Goal: Find specific page/section: Find specific page/section

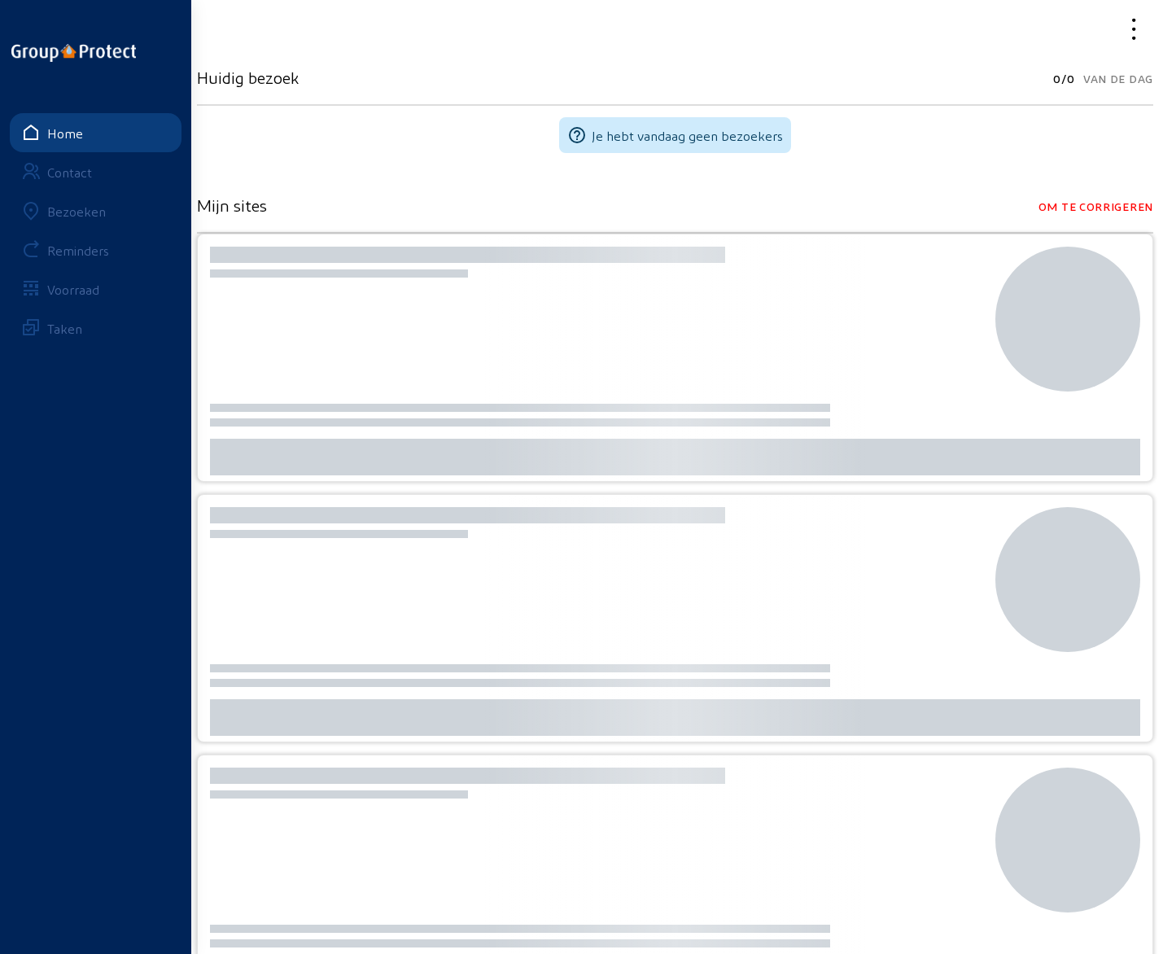
click at [93, 215] on div "Bezoeken" at bounding box center [76, 211] width 59 height 15
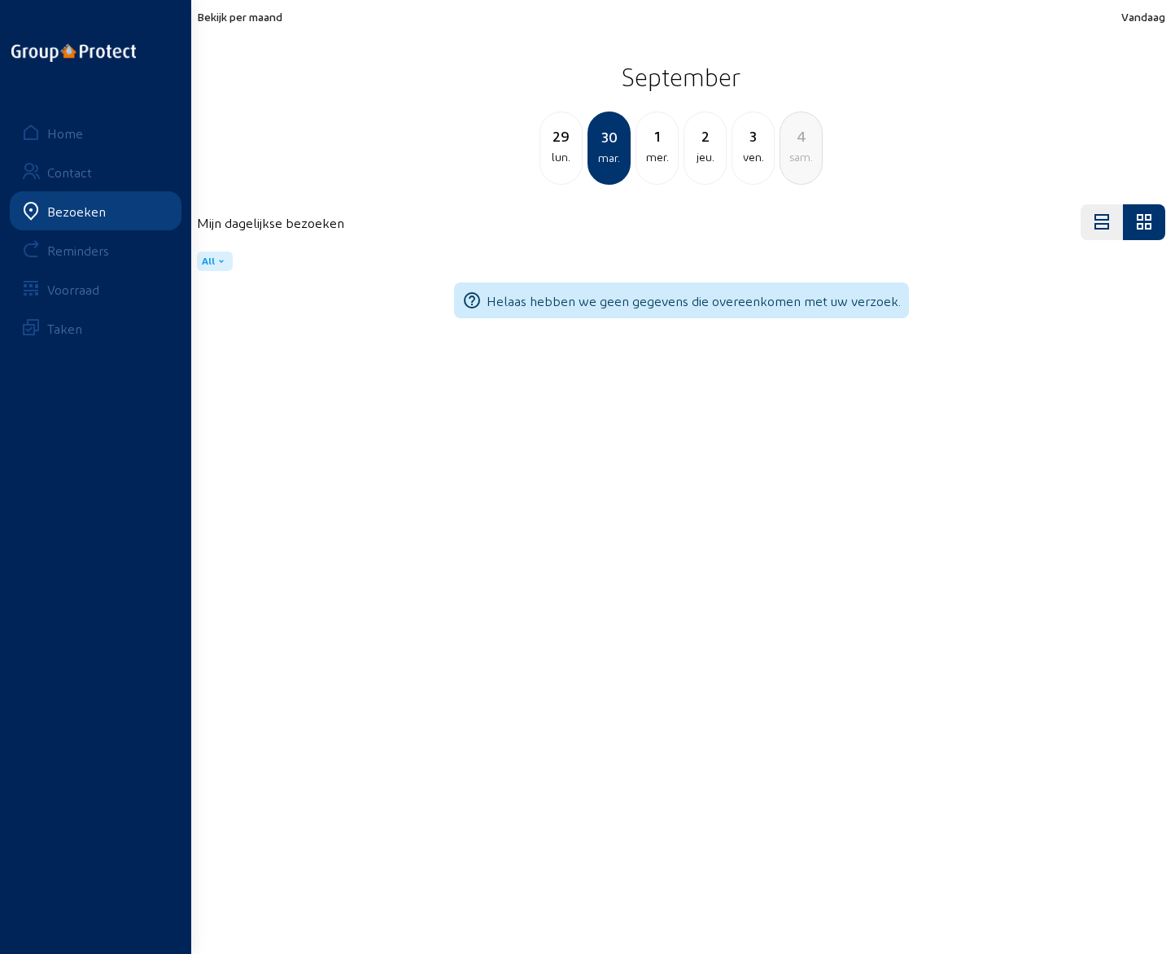
click at [700, 147] on div "2" at bounding box center [706, 136] width 42 height 23
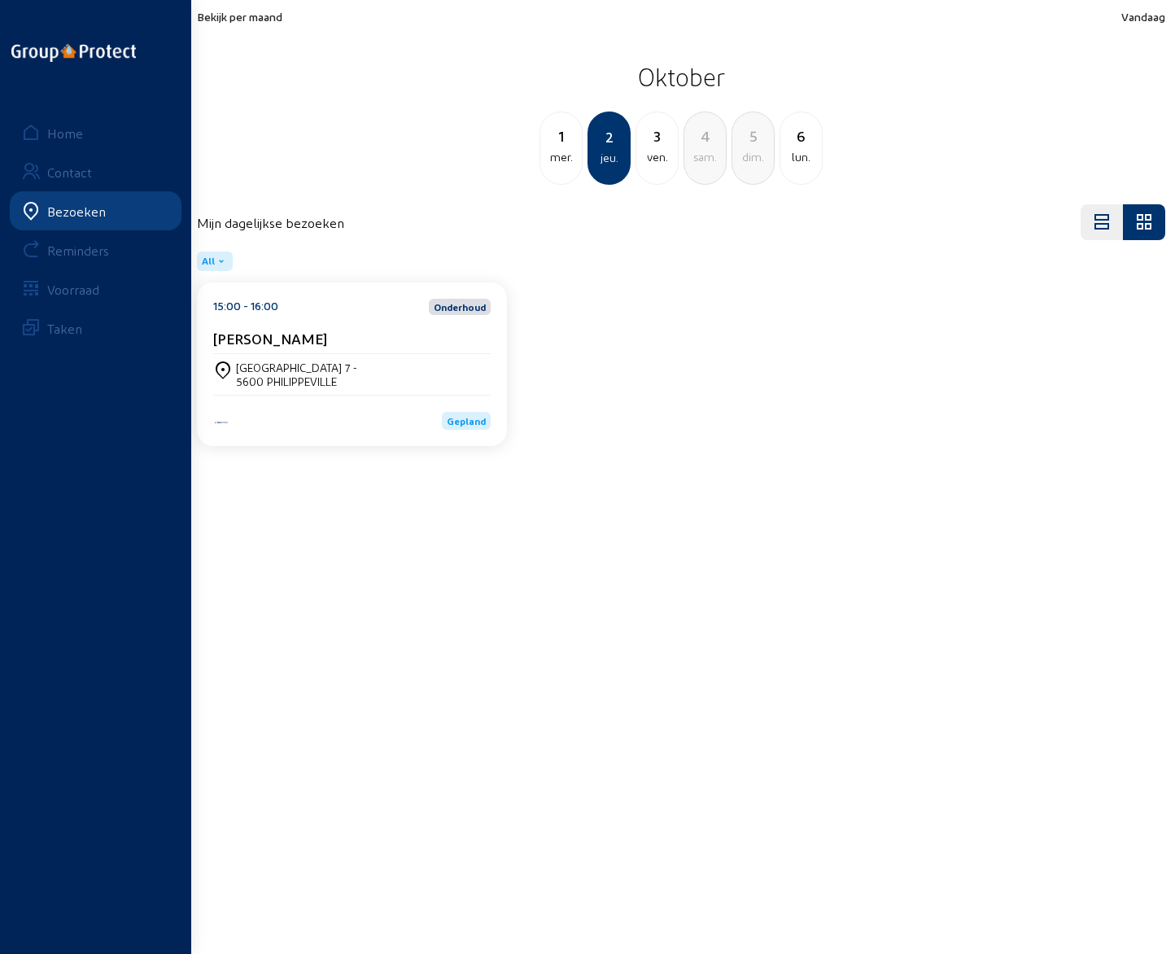
click at [658, 136] on div "3" at bounding box center [658, 136] width 42 height 23
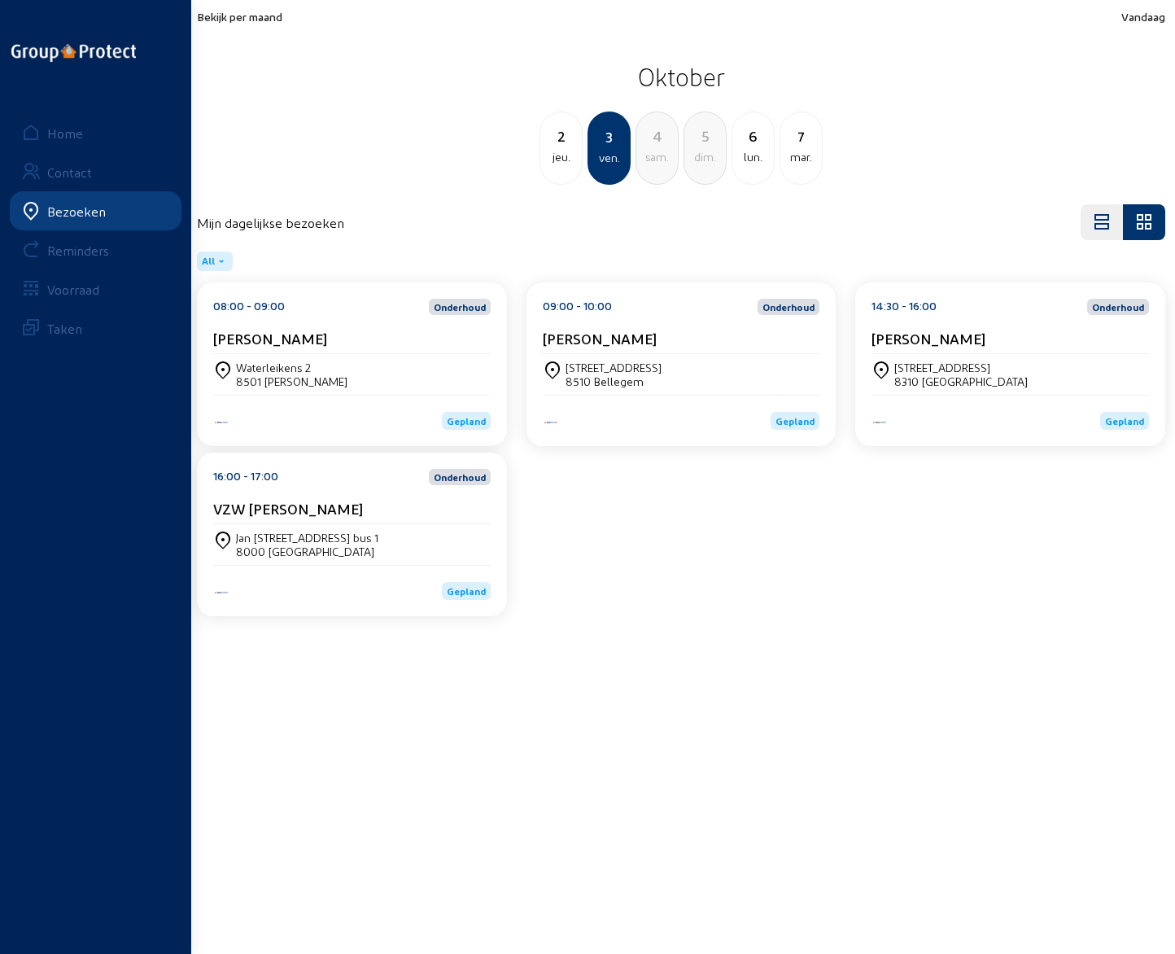
click at [305, 341] on cam-card-title "Veerle Broeckaert" at bounding box center [270, 338] width 114 height 17
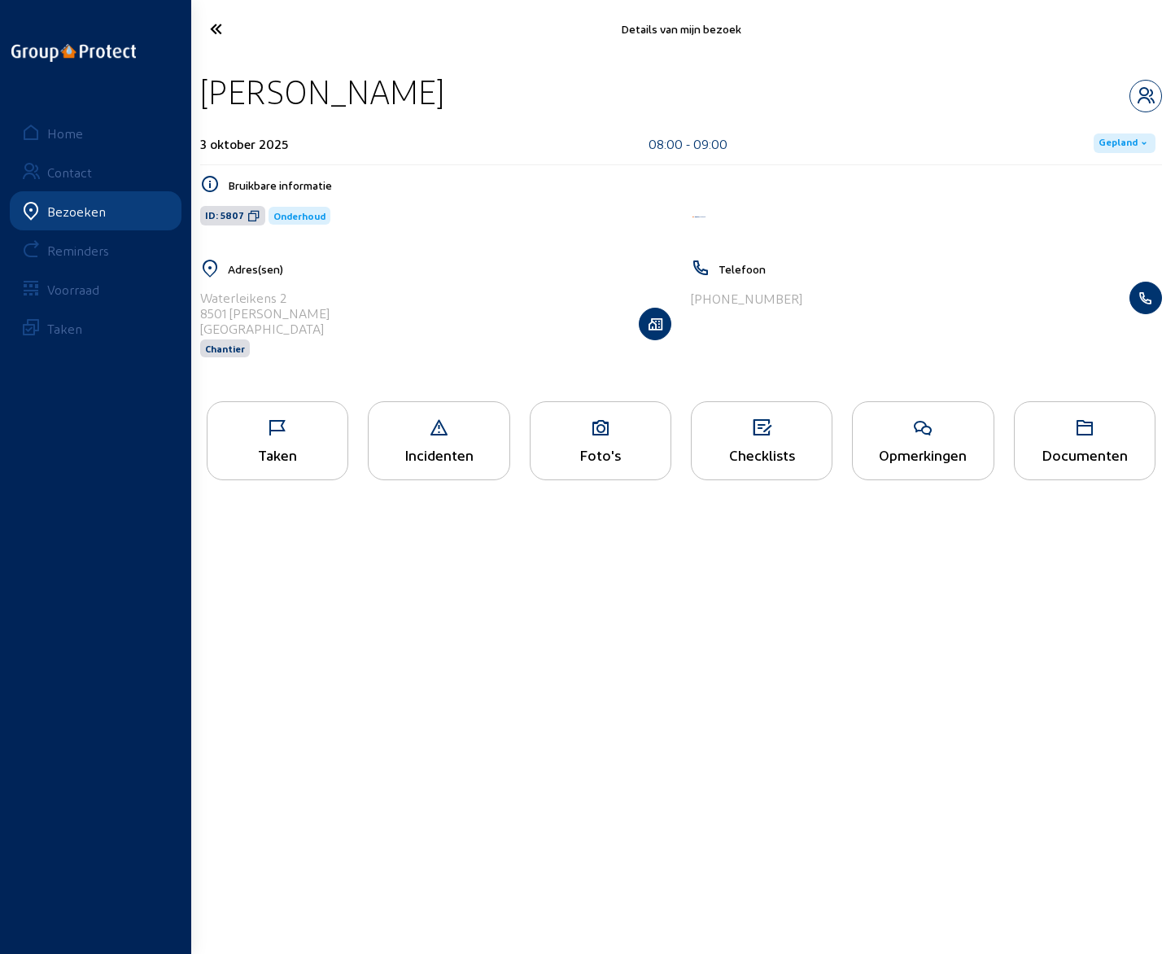
click at [907, 434] on icon at bounding box center [923, 428] width 140 height 20
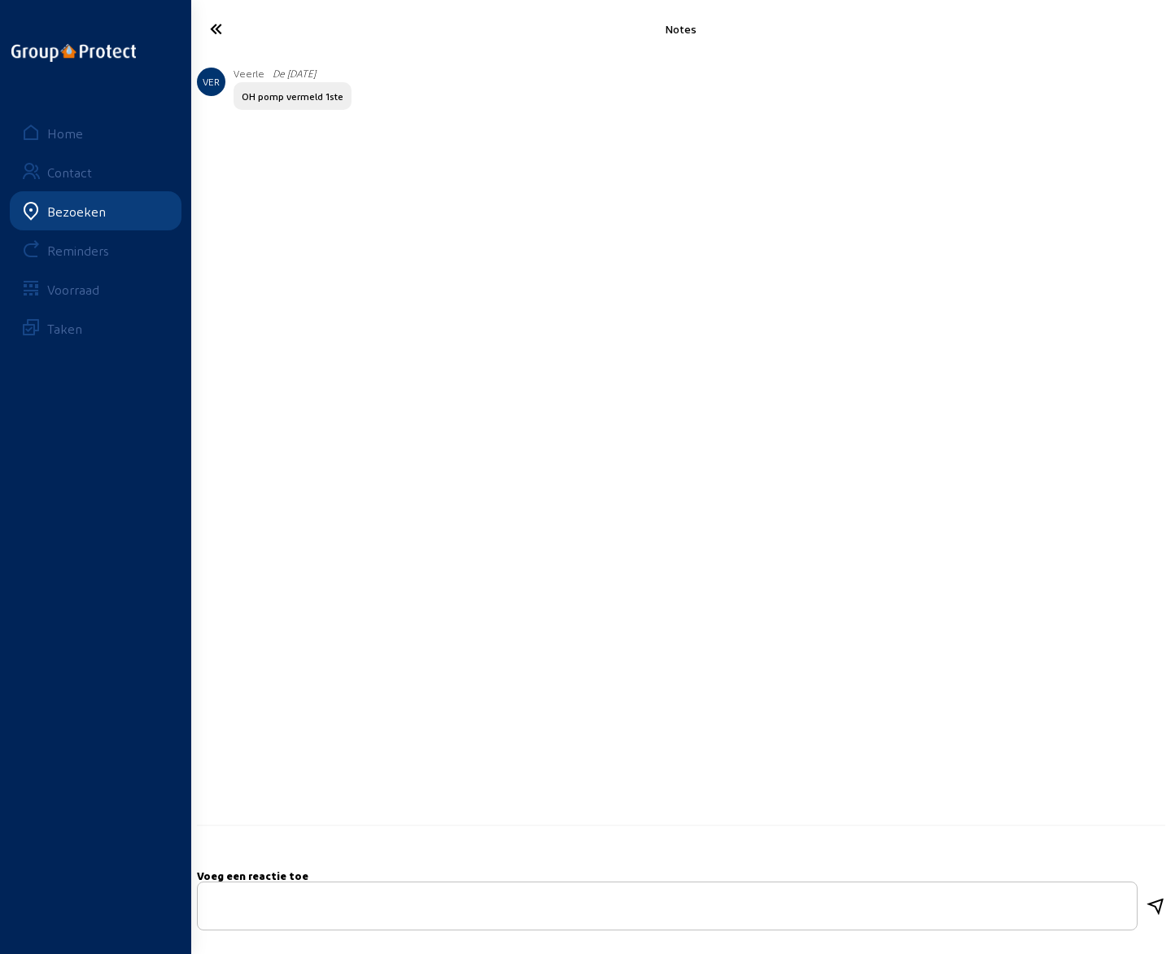
click at [219, 30] on icon at bounding box center [269, 29] width 135 height 28
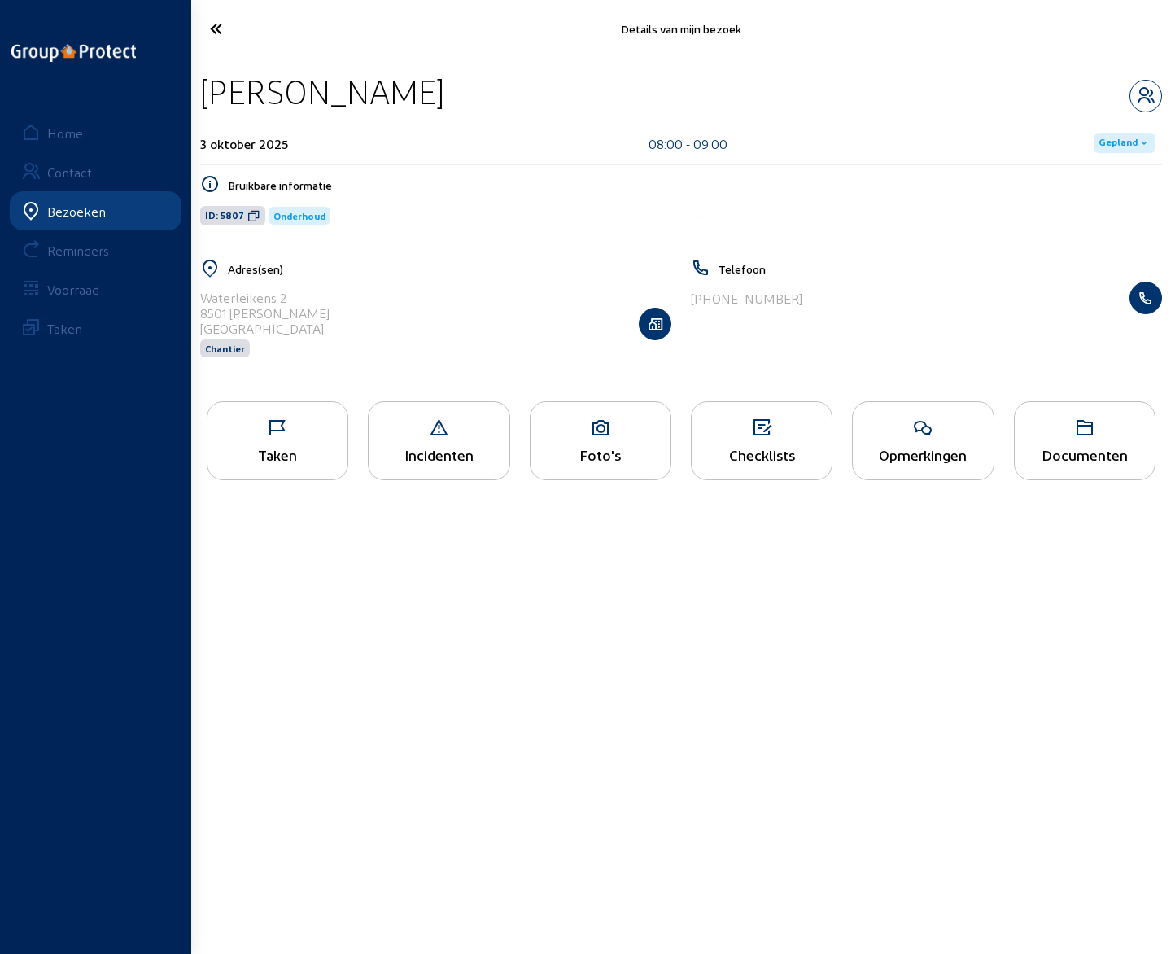
click at [219, 30] on icon at bounding box center [269, 29] width 135 height 28
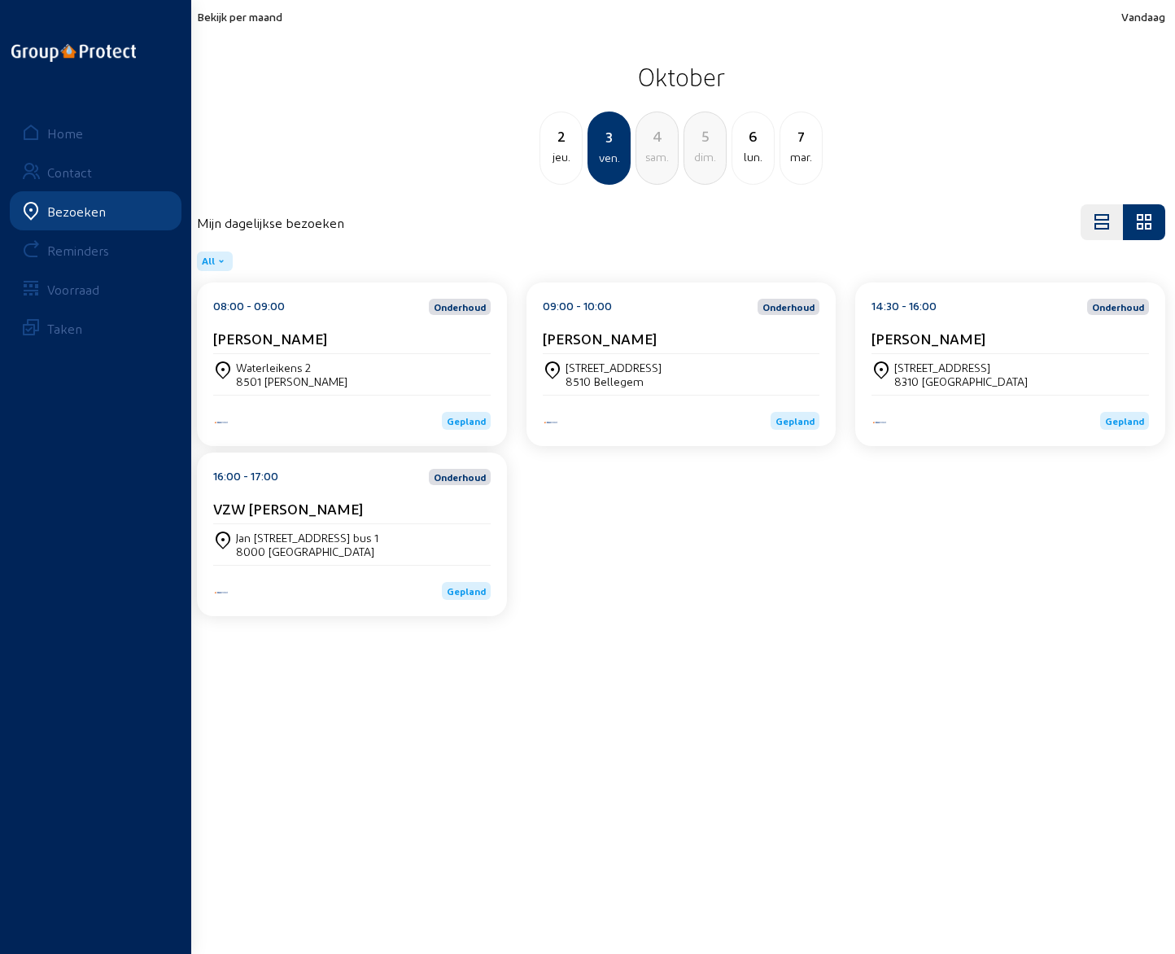
click at [595, 335] on cam-card-title "Benoit Lesage" at bounding box center [600, 338] width 114 height 17
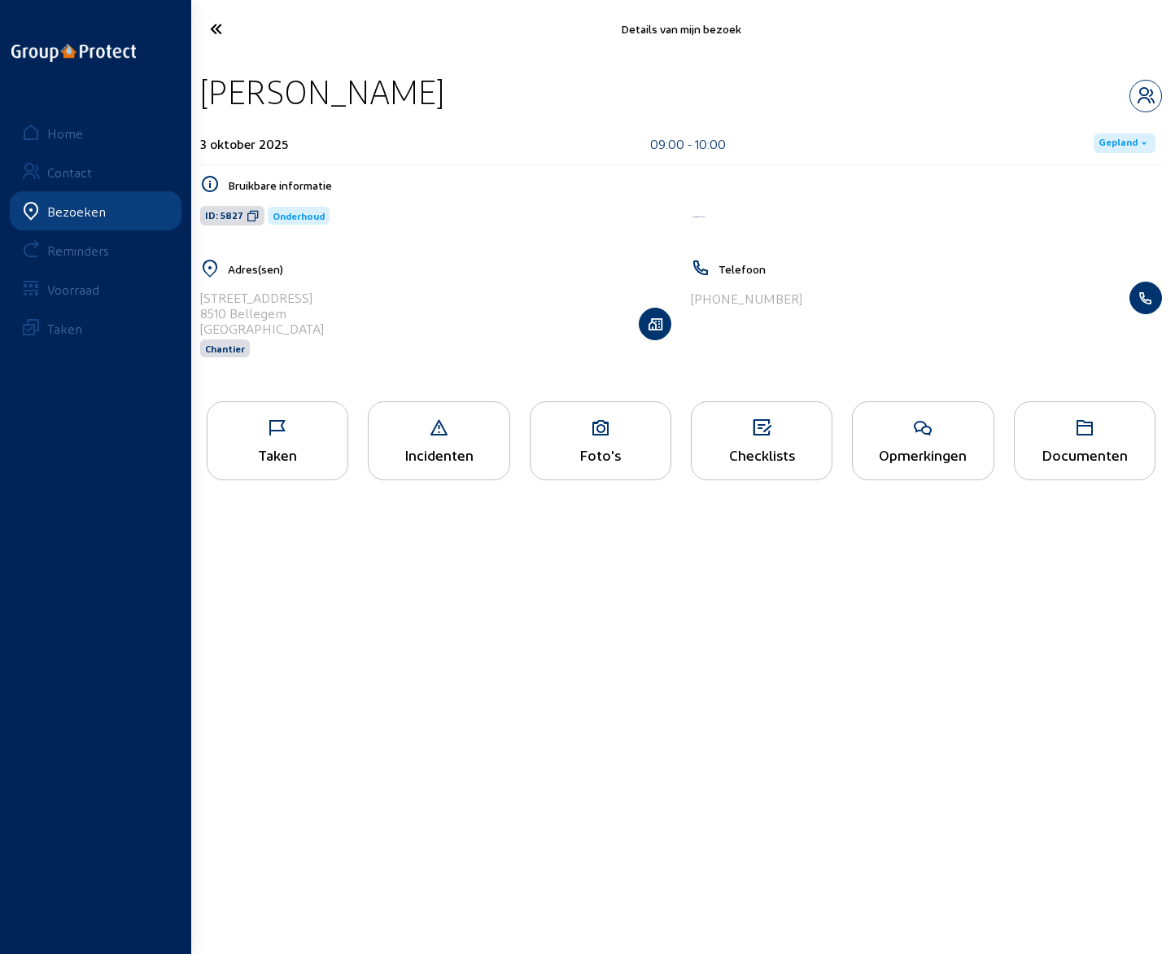
click at [923, 442] on div "Opmerkingen" at bounding box center [923, 440] width 142 height 79
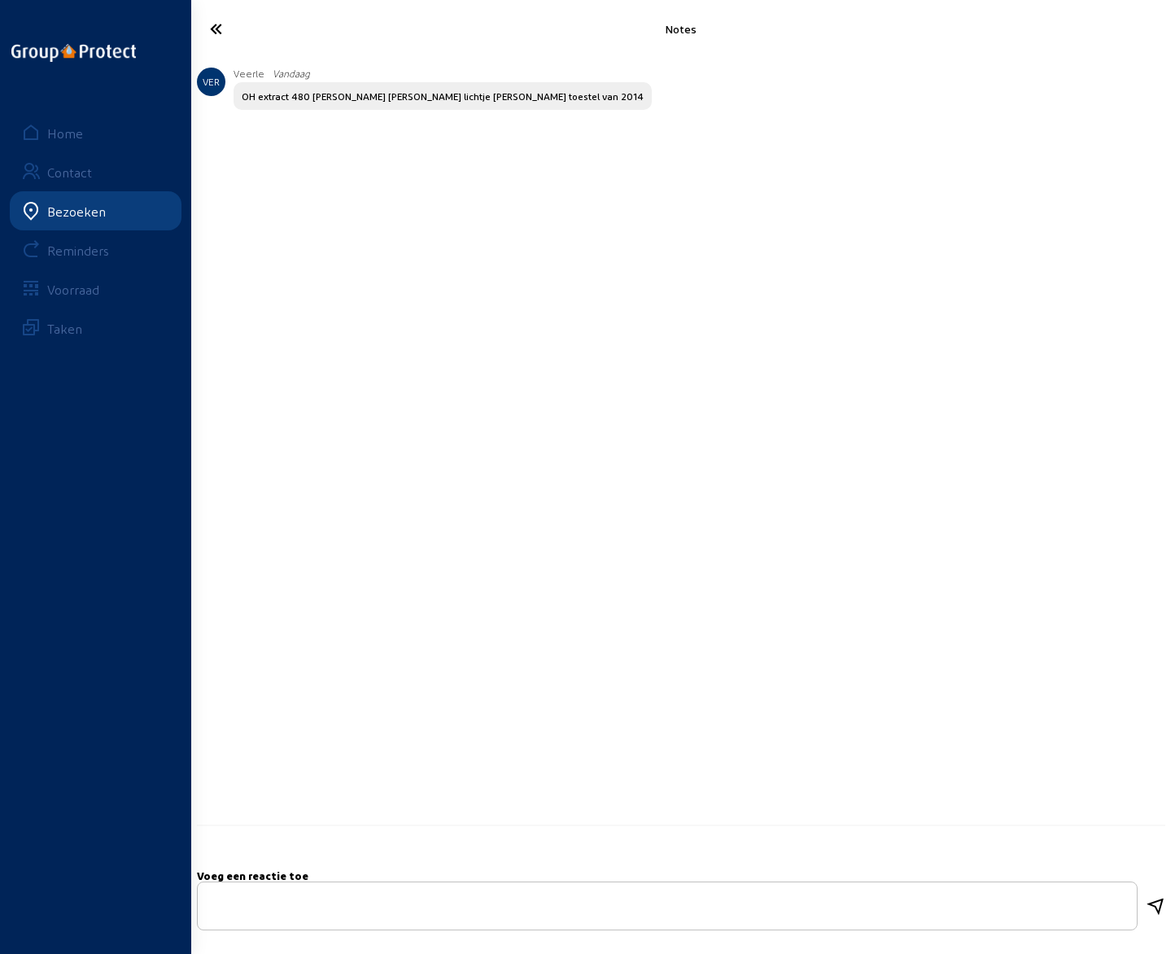
click at [218, 32] on icon at bounding box center [269, 29] width 135 height 28
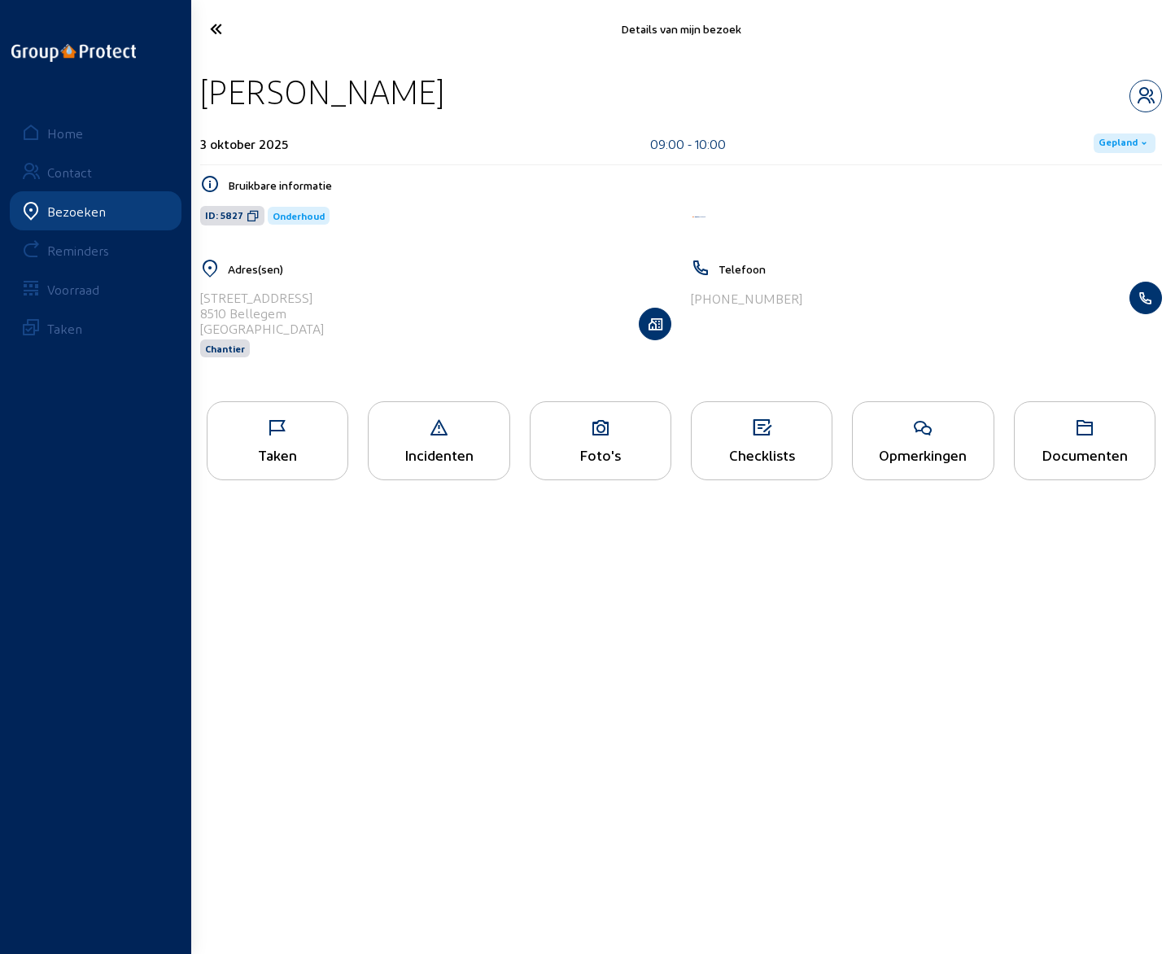
click at [218, 32] on icon at bounding box center [269, 29] width 135 height 28
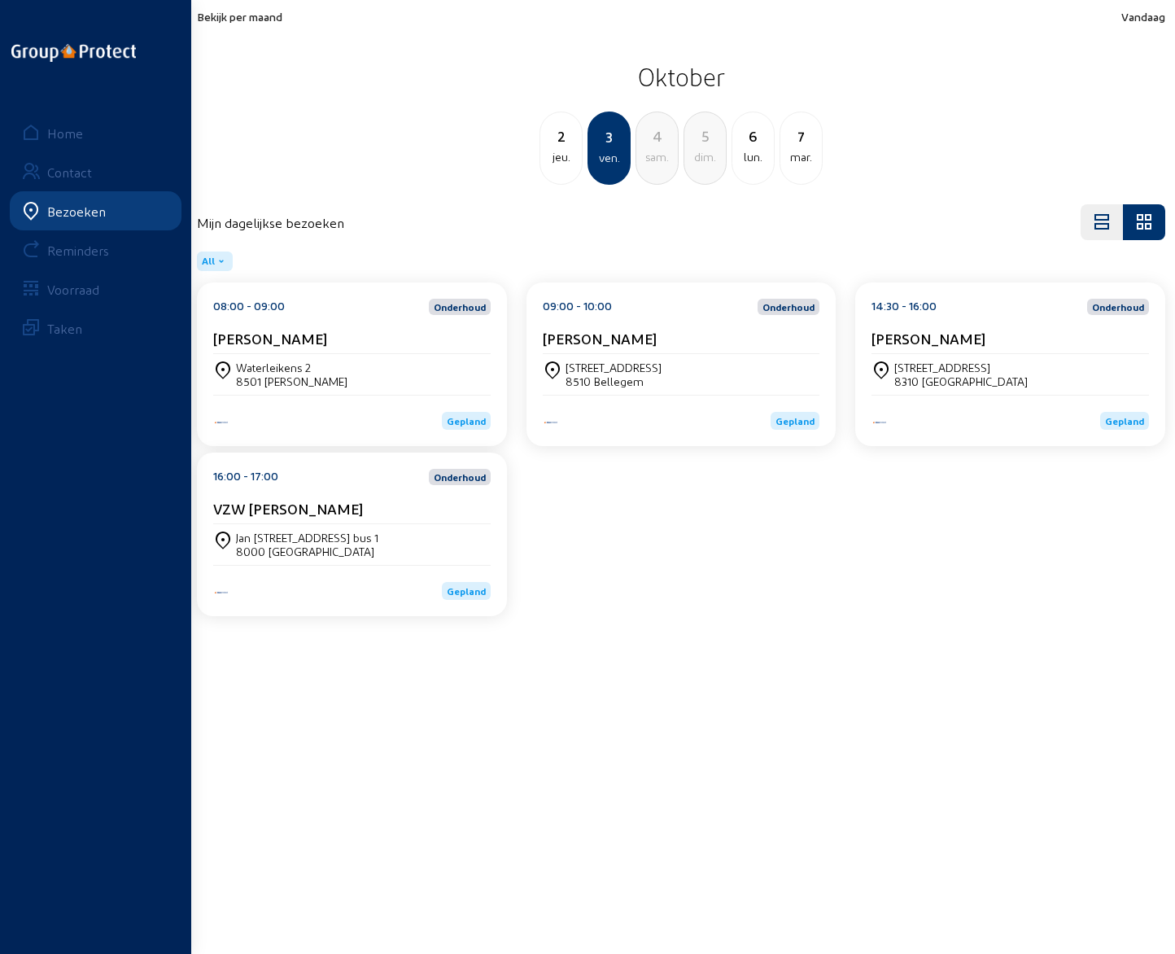
click at [922, 330] on cam-card-title "Filip De Bel" at bounding box center [929, 338] width 114 height 17
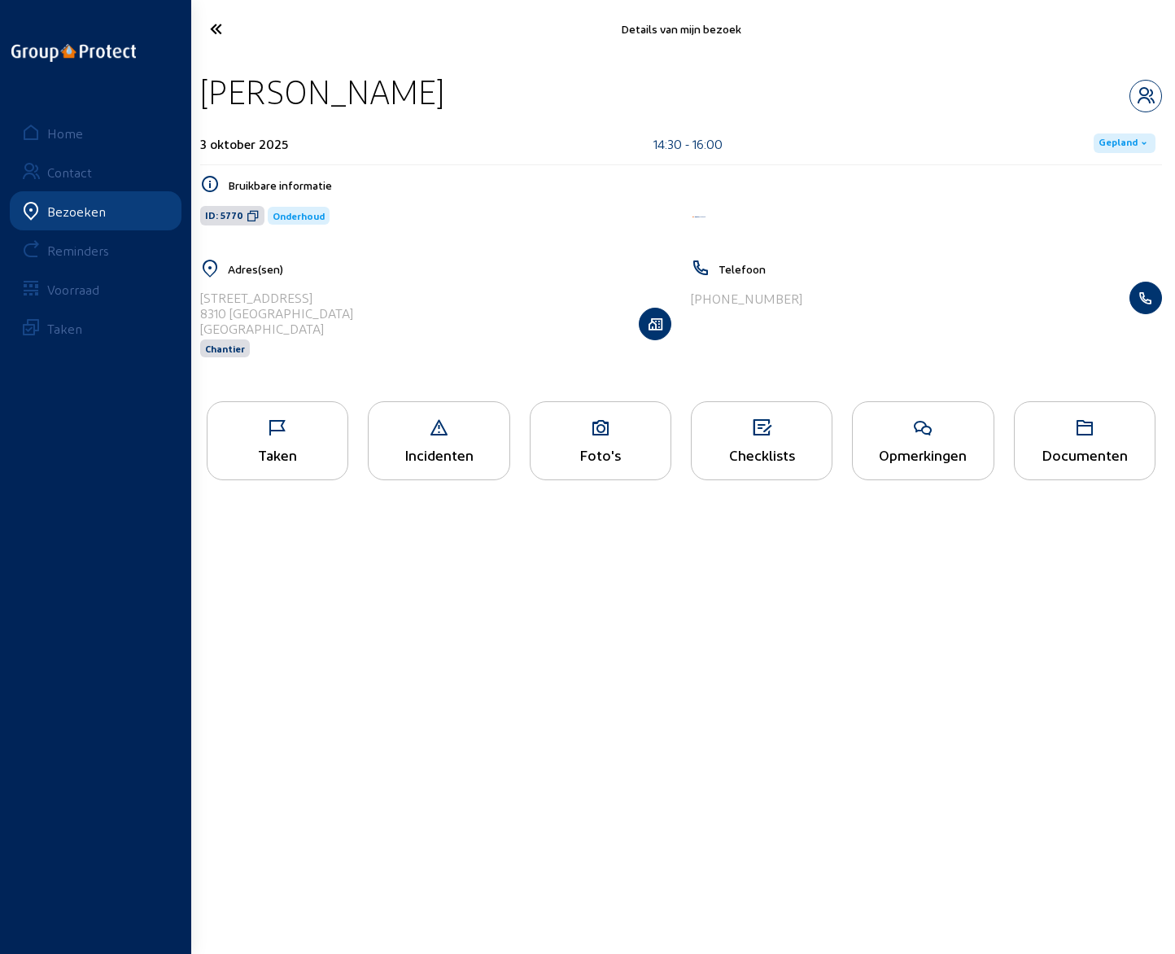
click at [909, 445] on div "Opmerkingen" at bounding box center [923, 440] width 142 height 79
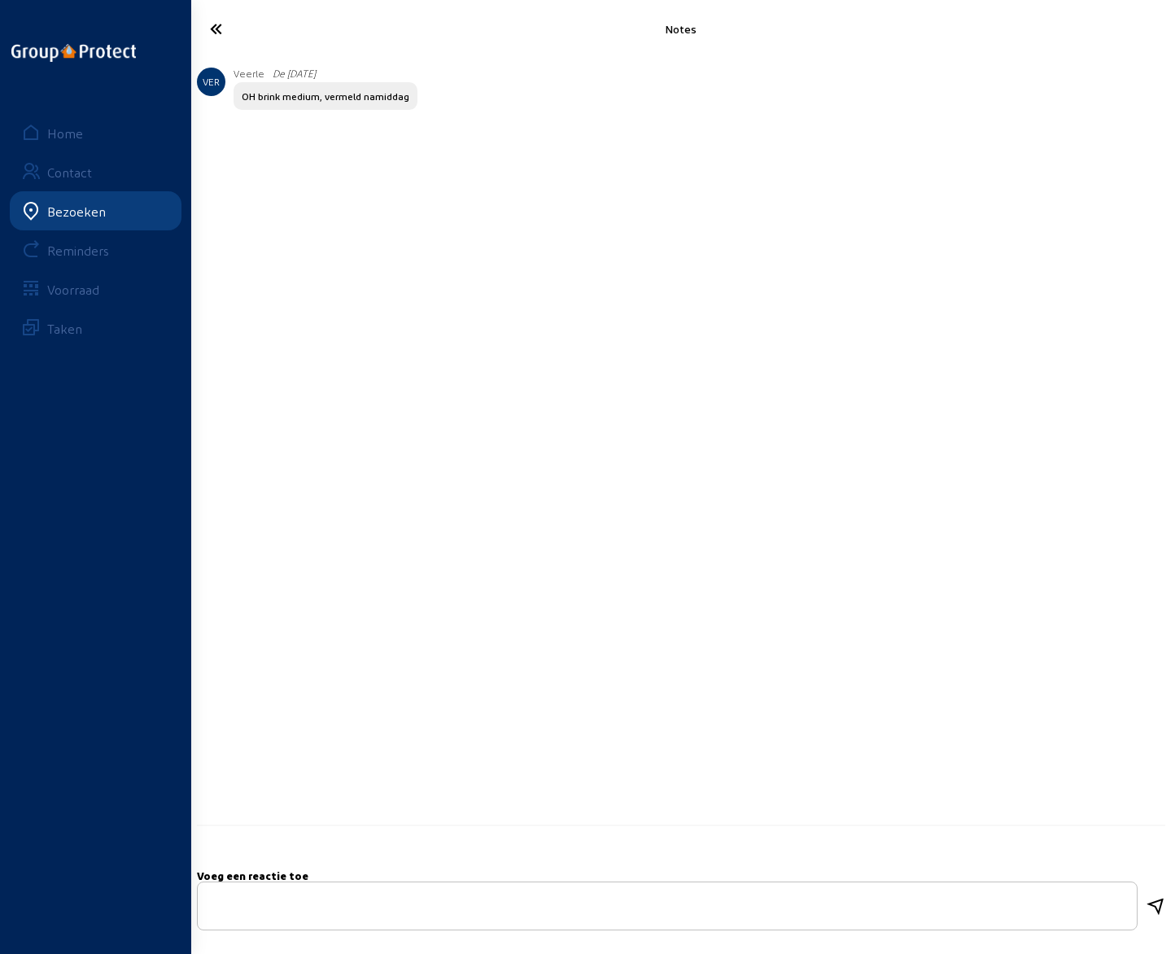
click at [219, 31] on icon at bounding box center [269, 29] width 135 height 28
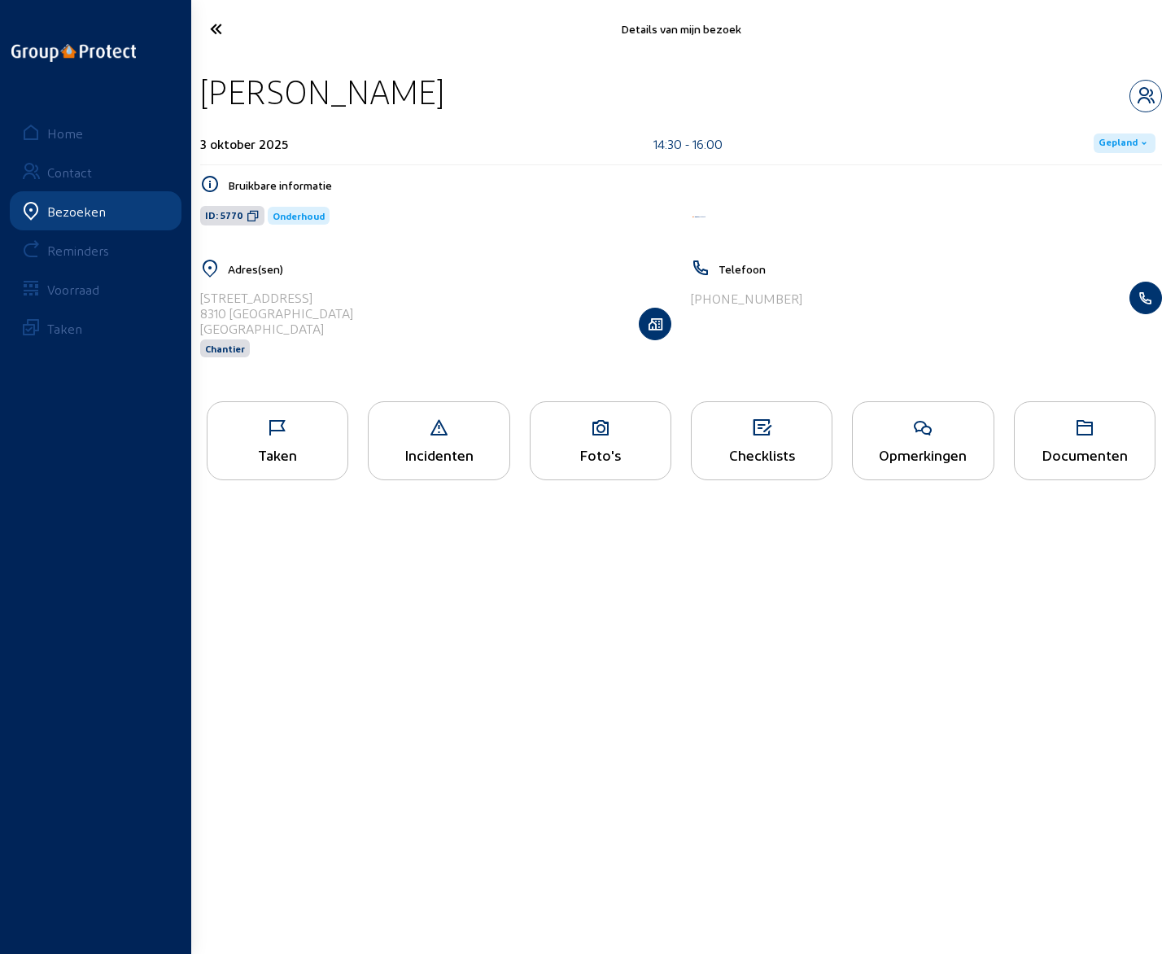
click at [219, 31] on icon at bounding box center [269, 29] width 135 height 28
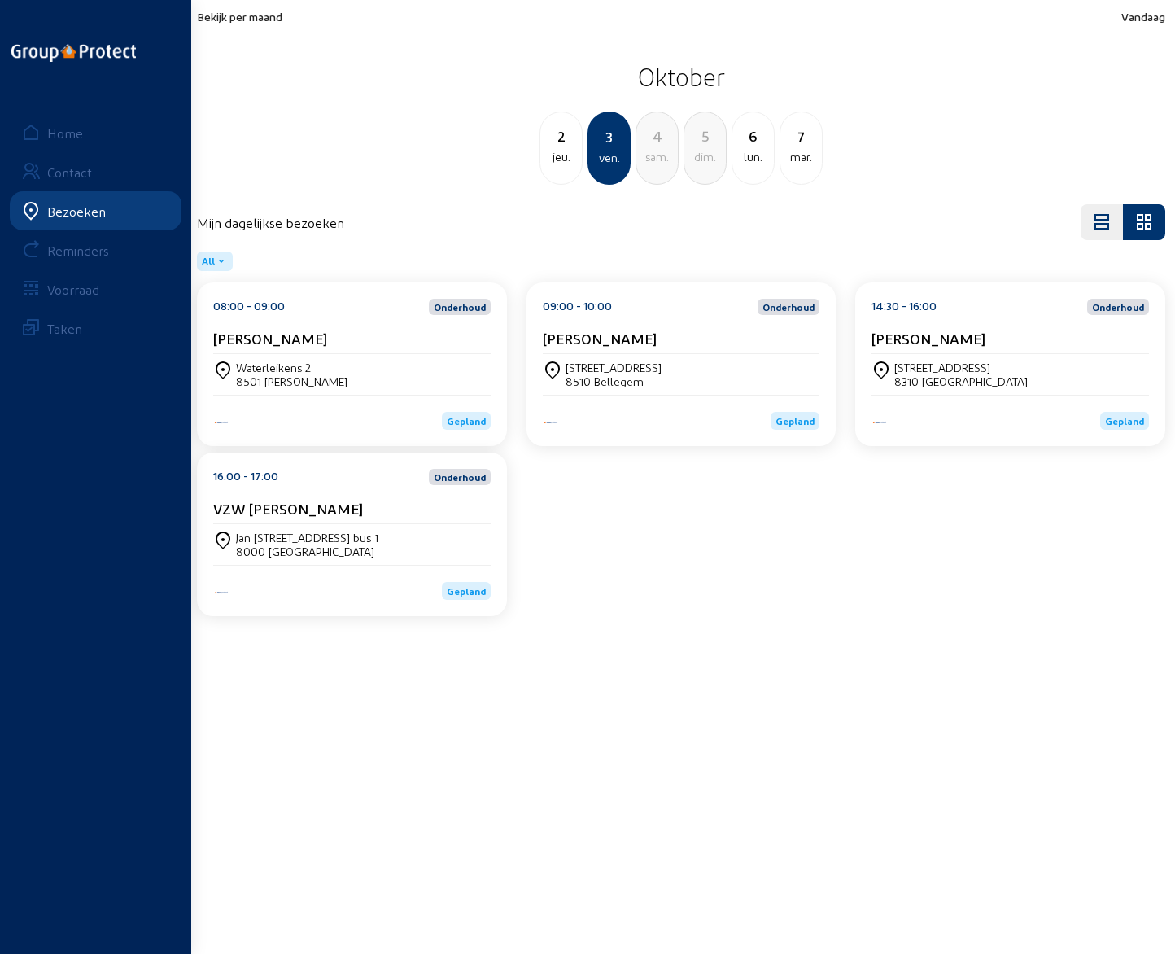
click at [274, 507] on cam-card-title "VZW Huizen van Vrede" at bounding box center [288, 508] width 150 height 17
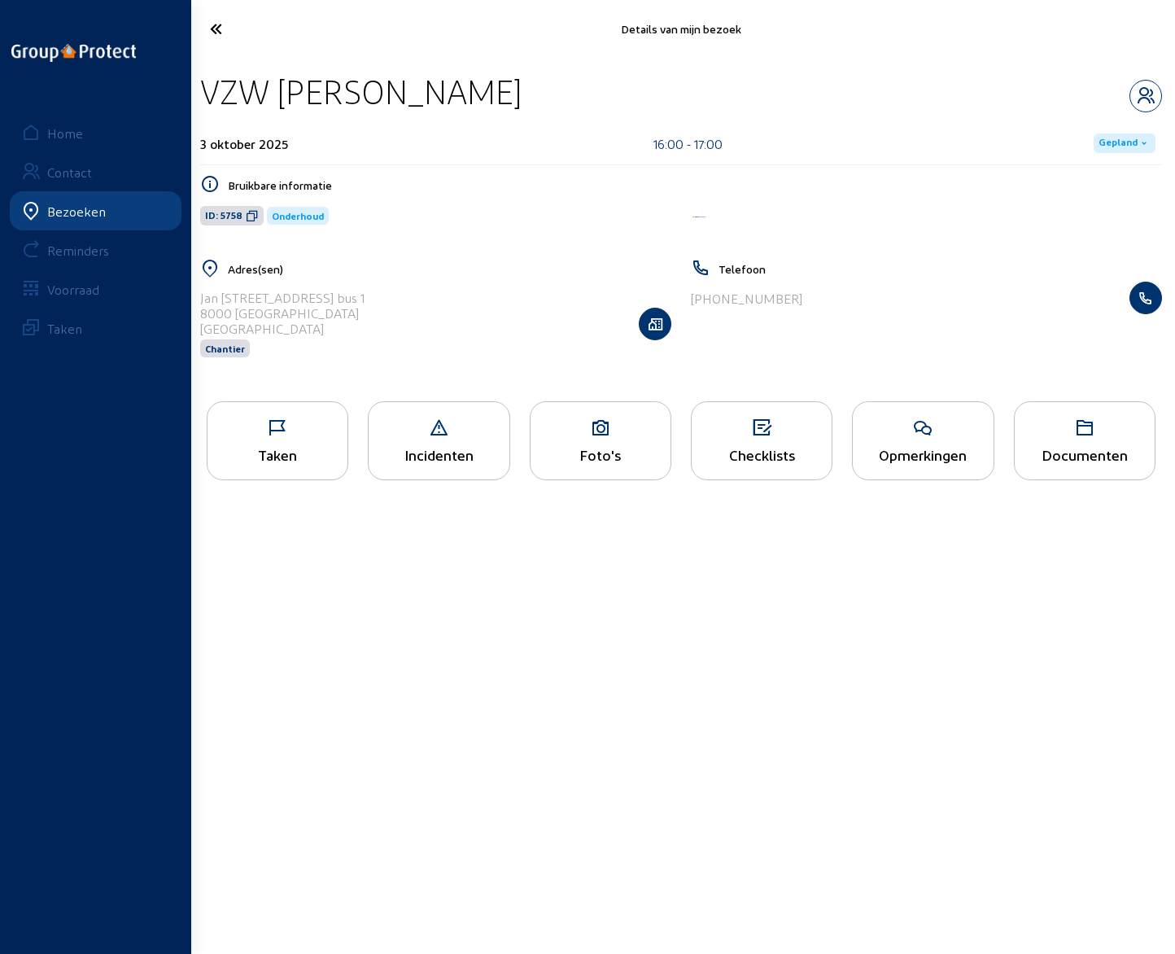
click at [905, 436] on icon at bounding box center [923, 428] width 140 height 20
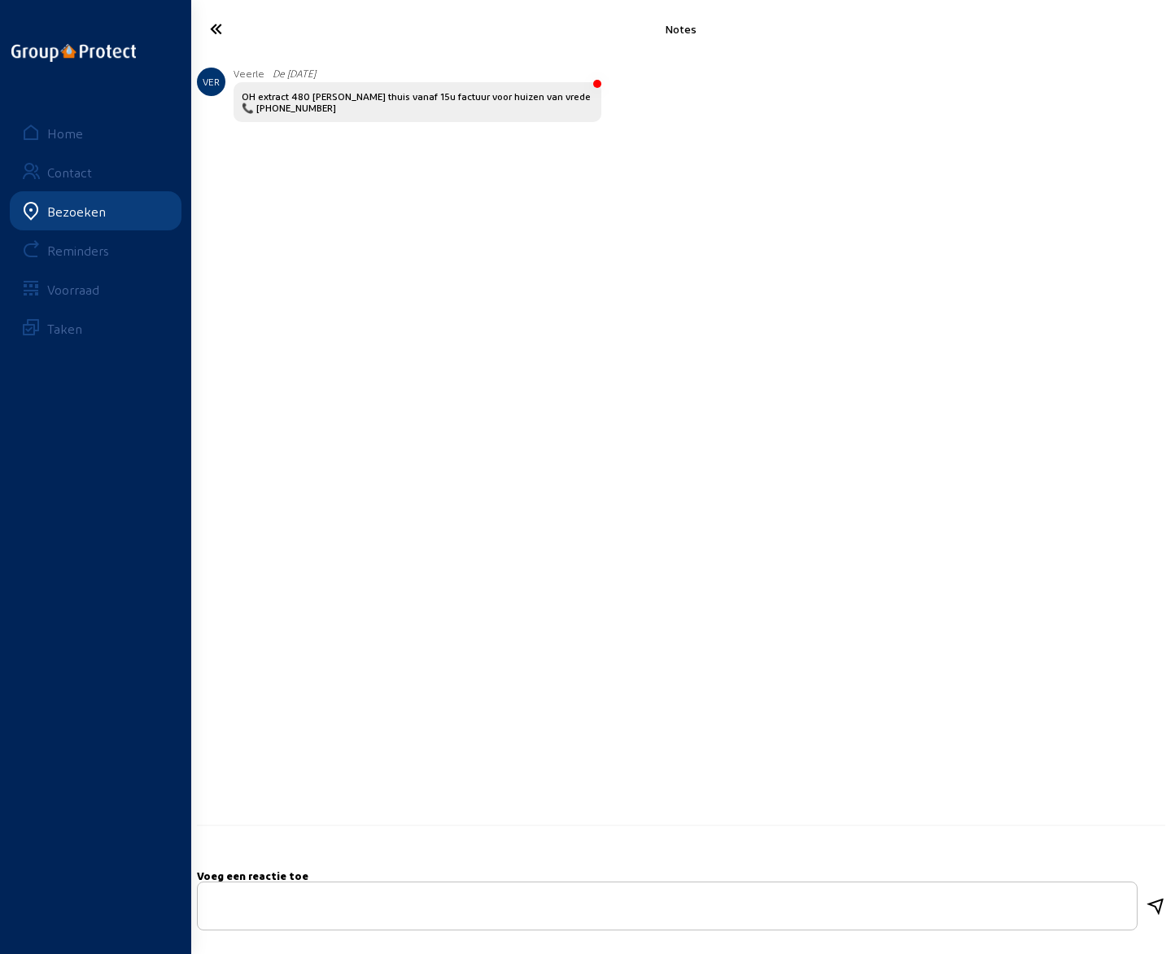
click at [217, 27] on icon at bounding box center [269, 29] width 135 height 28
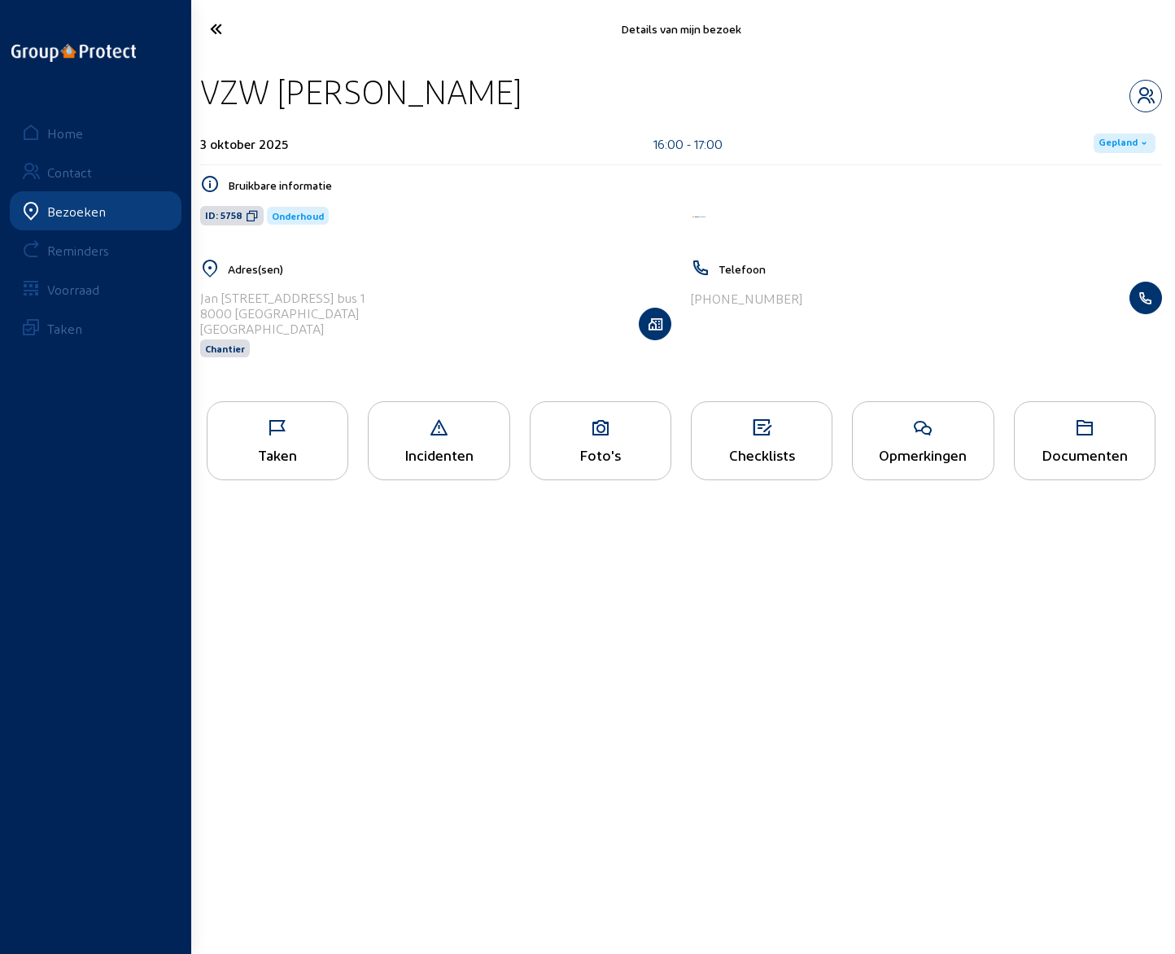
click at [217, 28] on icon at bounding box center [269, 29] width 135 height 28
